Goal: Find specific page/section: Find specific page/section

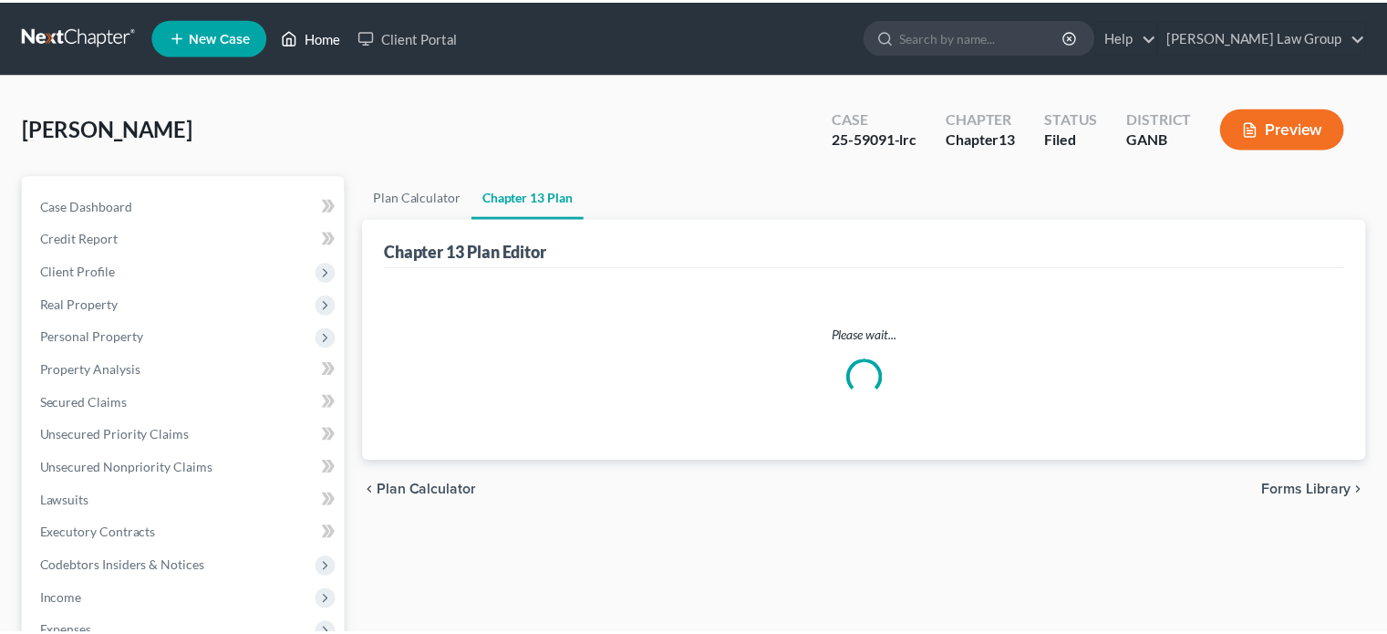
scroll to position [9, 0]
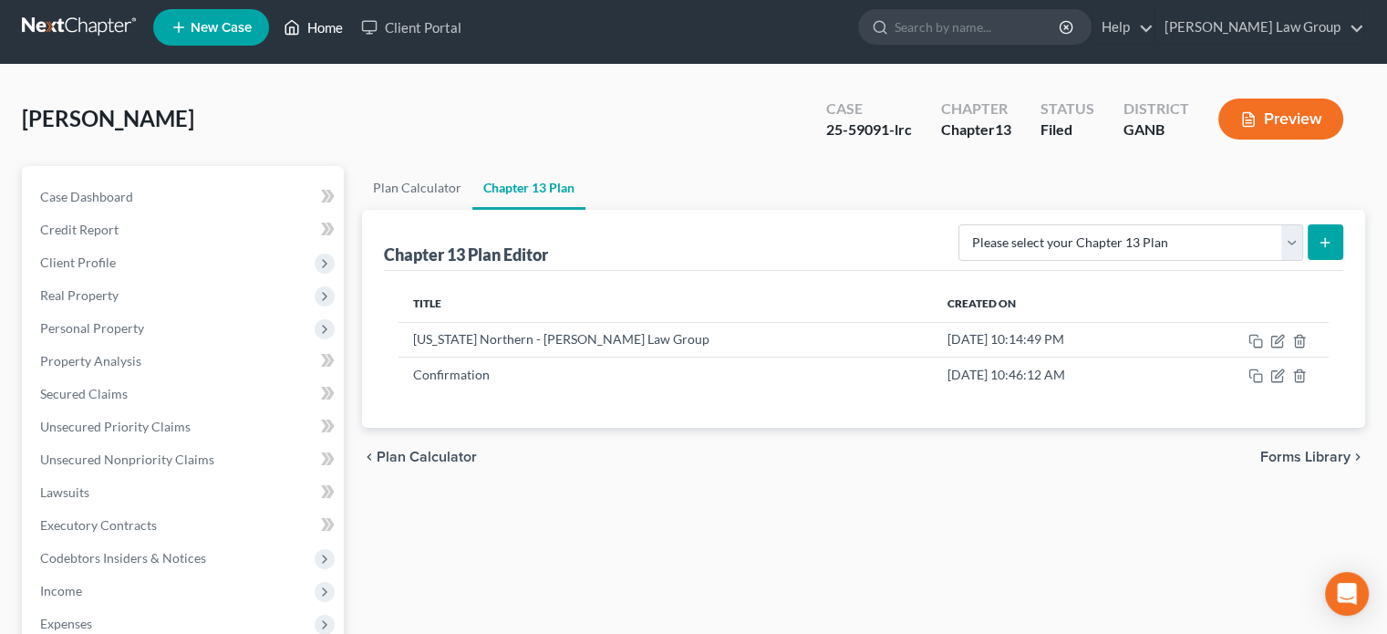
click at [324, 36] on link "Home" at bounding box center [314, 27] width 78 height 33
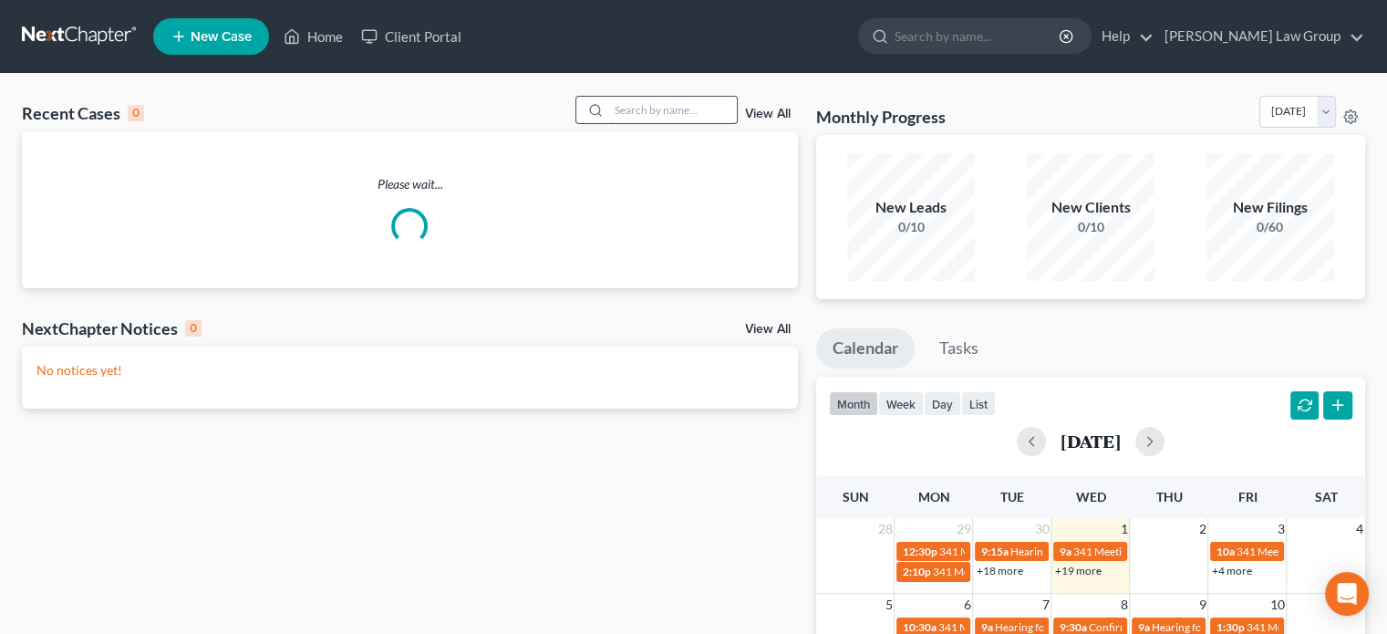
click at [618, 116] on input "search" at bounding box center [673, 110] width 128 height 26
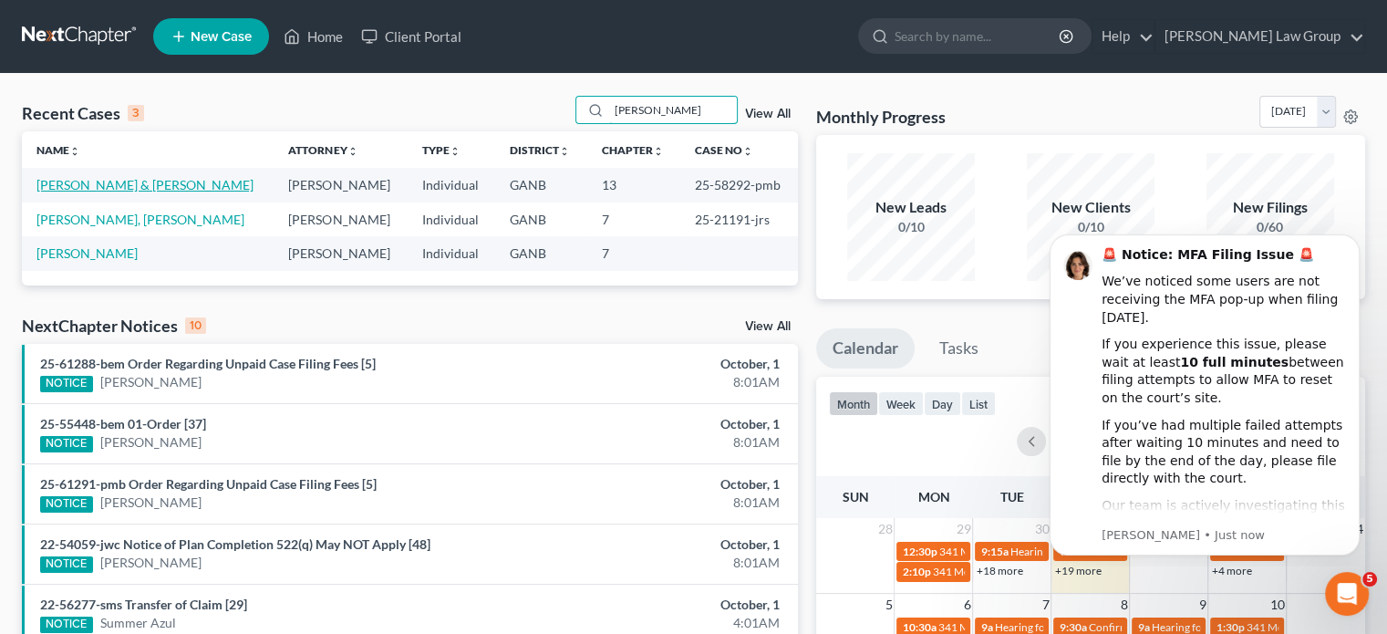
type input "[PERSON_NAME]"
click at [104, 184] on link "[PERSON_NAME] & [PERSON_NAME]" at bounding box center [144, 185] width 217 height 16
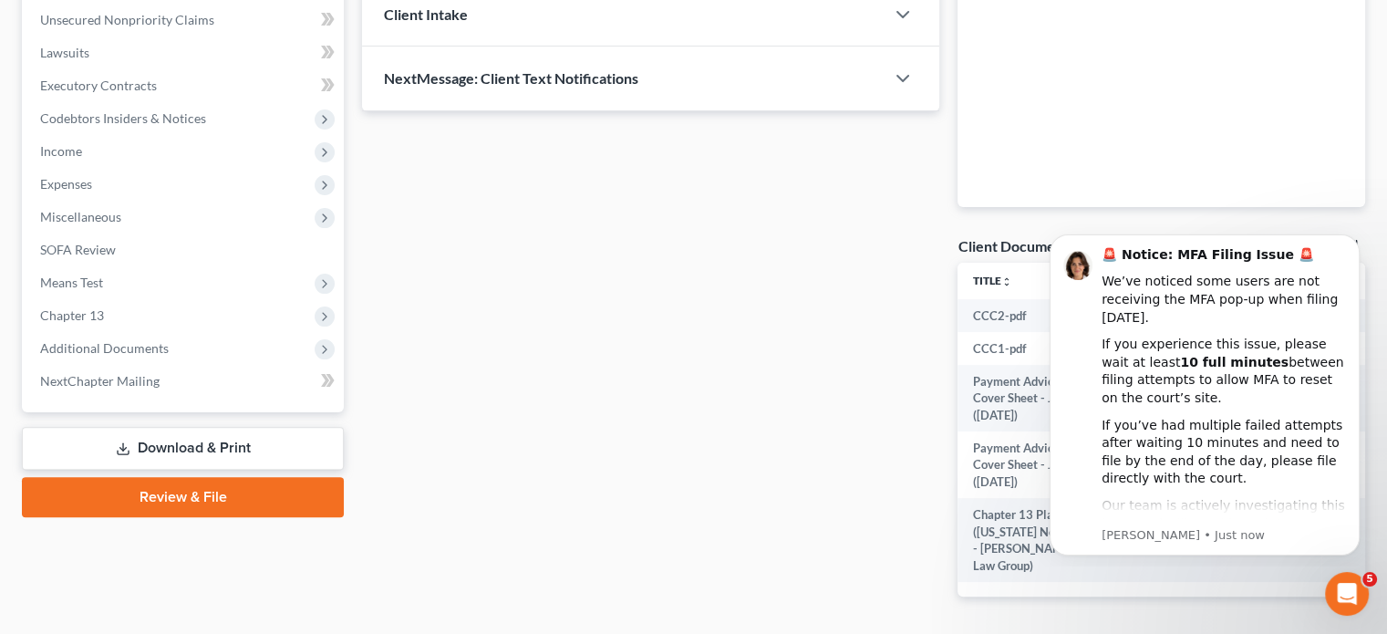
scroll to position [456, 0]
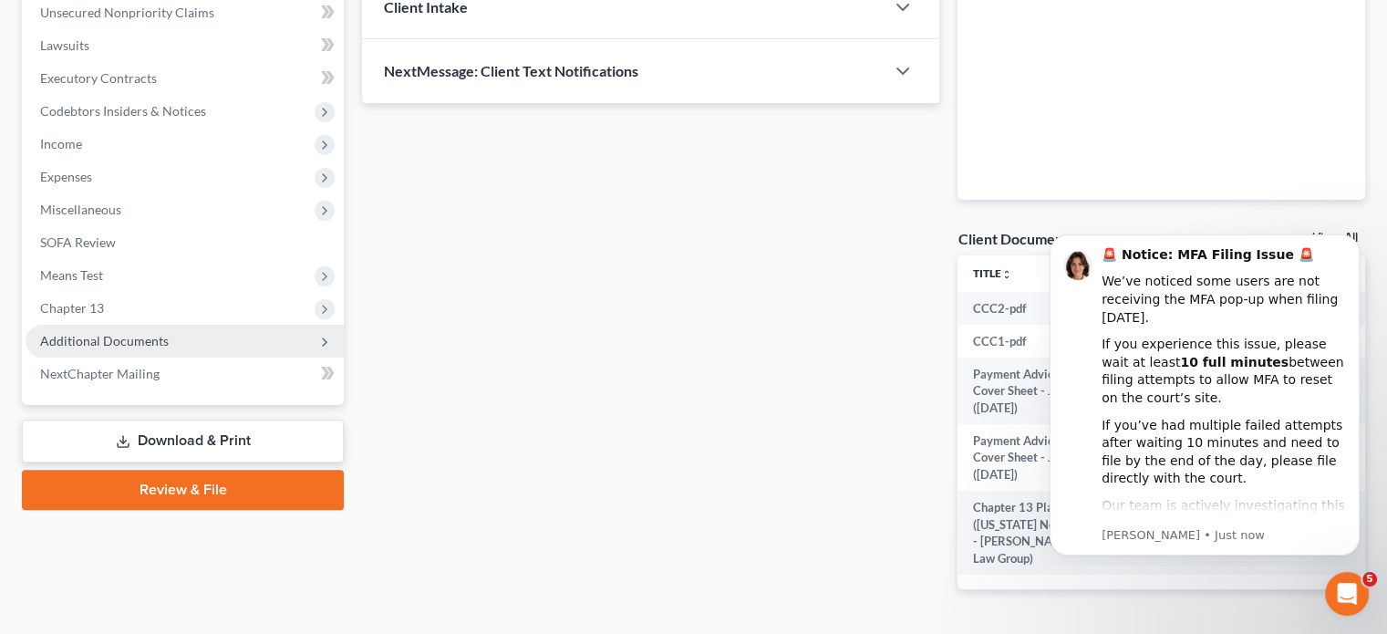
click at [124, 337] on span "Additional Documents" at bounding box center [104, 341] width 129 height 16
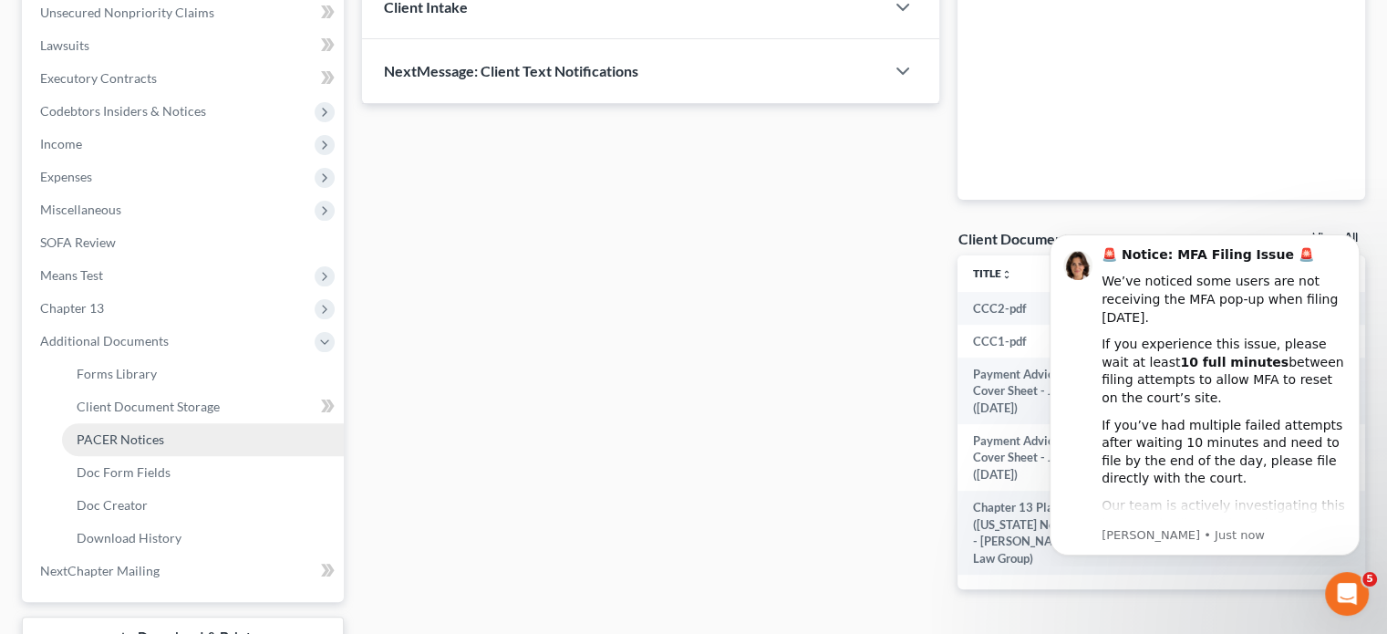
click at [121, 441] on span "PACER Notices" at bounding box center [121, 439] width 88 height 16
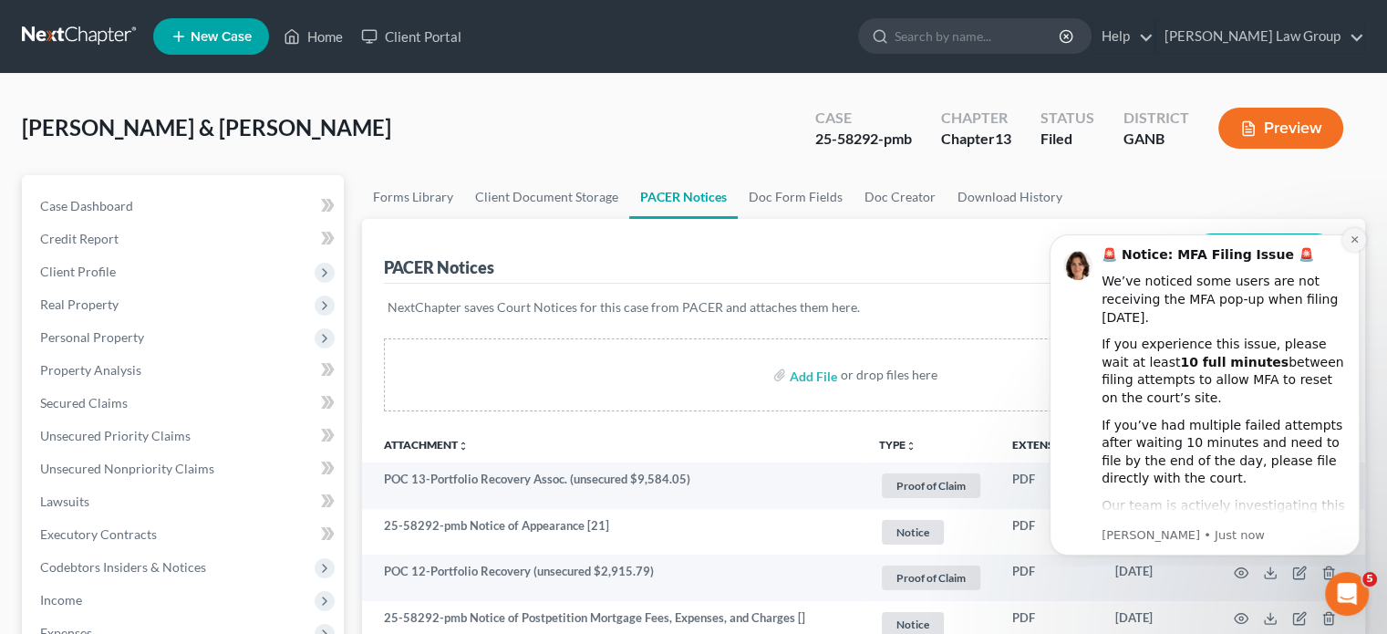
click at [1353, 244] on icon "Dismiss notification" at bounding box center [1355, 239] width 10 height 10
